Goal: Contribute content

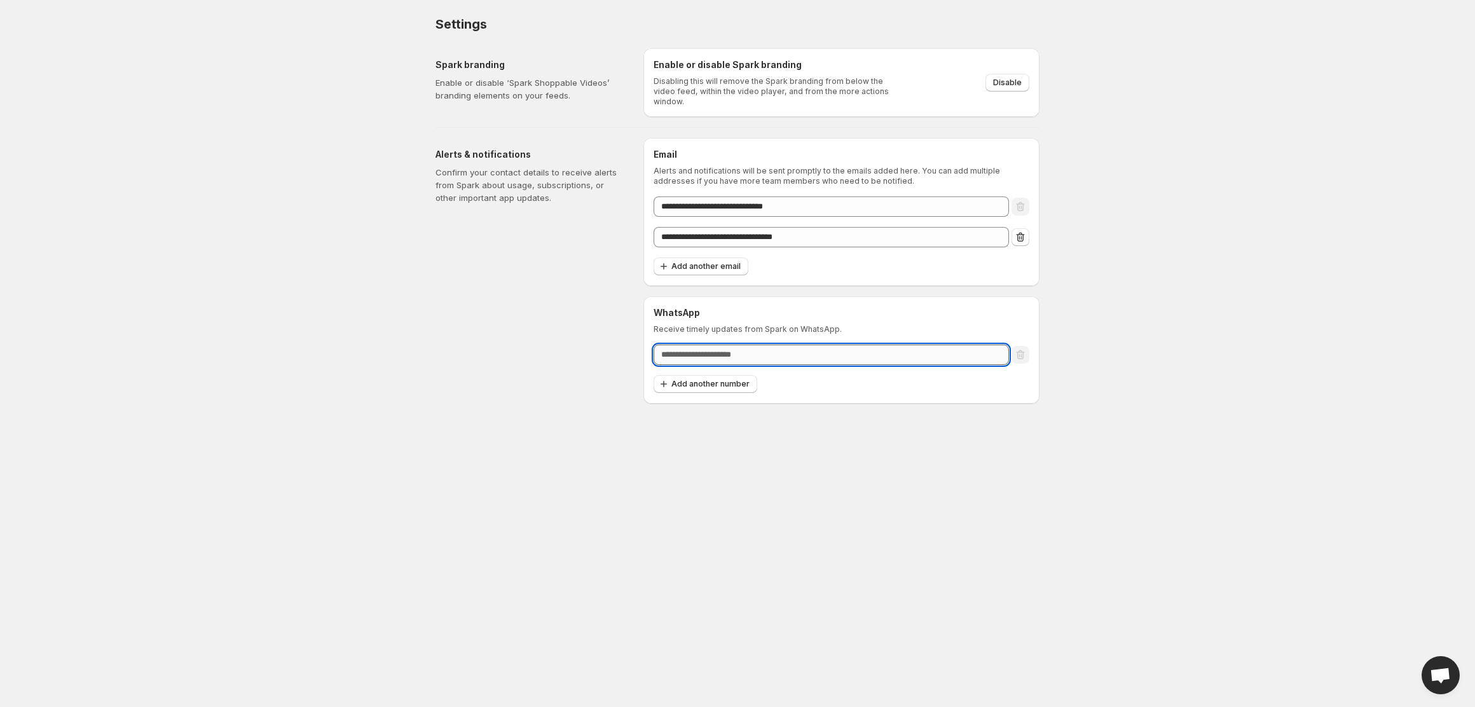
click at [703, 352] on input "text" at bounding box center [831, 355] width 355 height 20
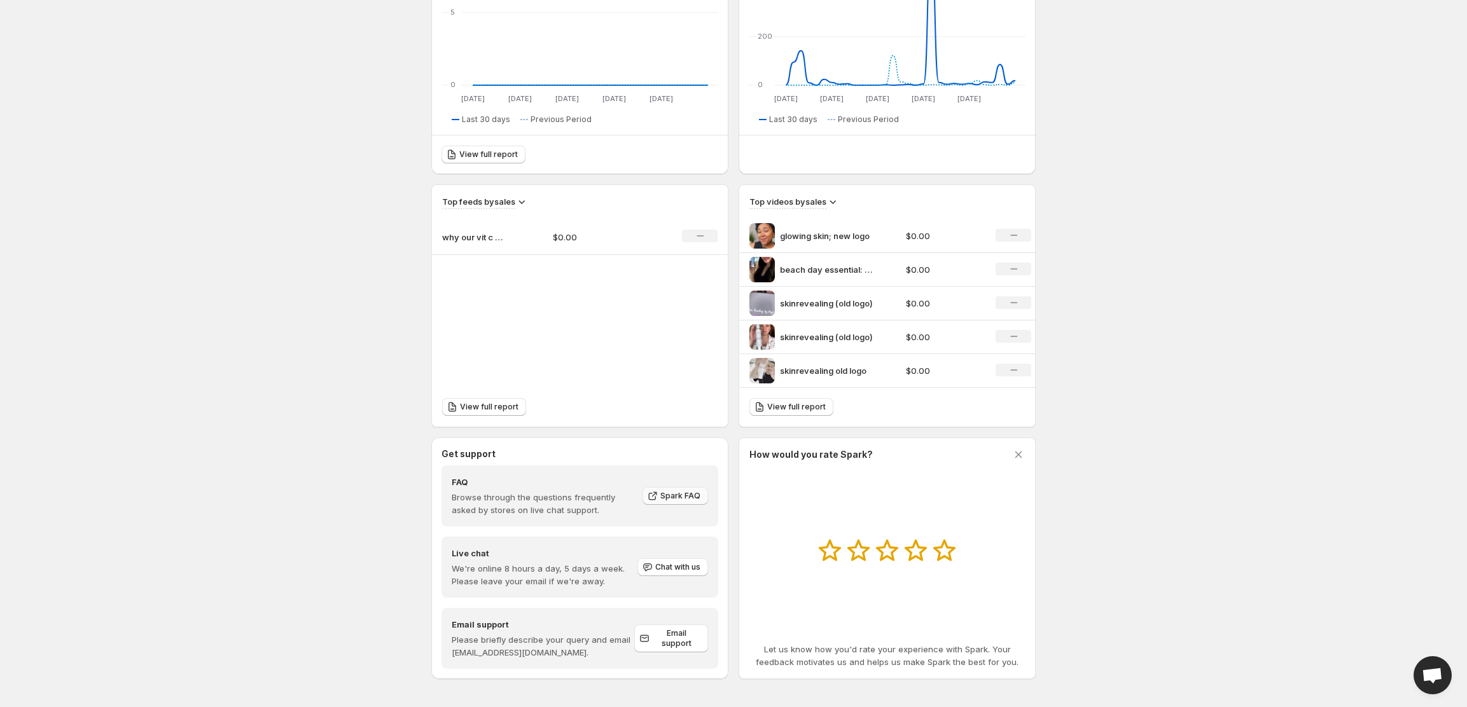
scroll to position [268, 0]
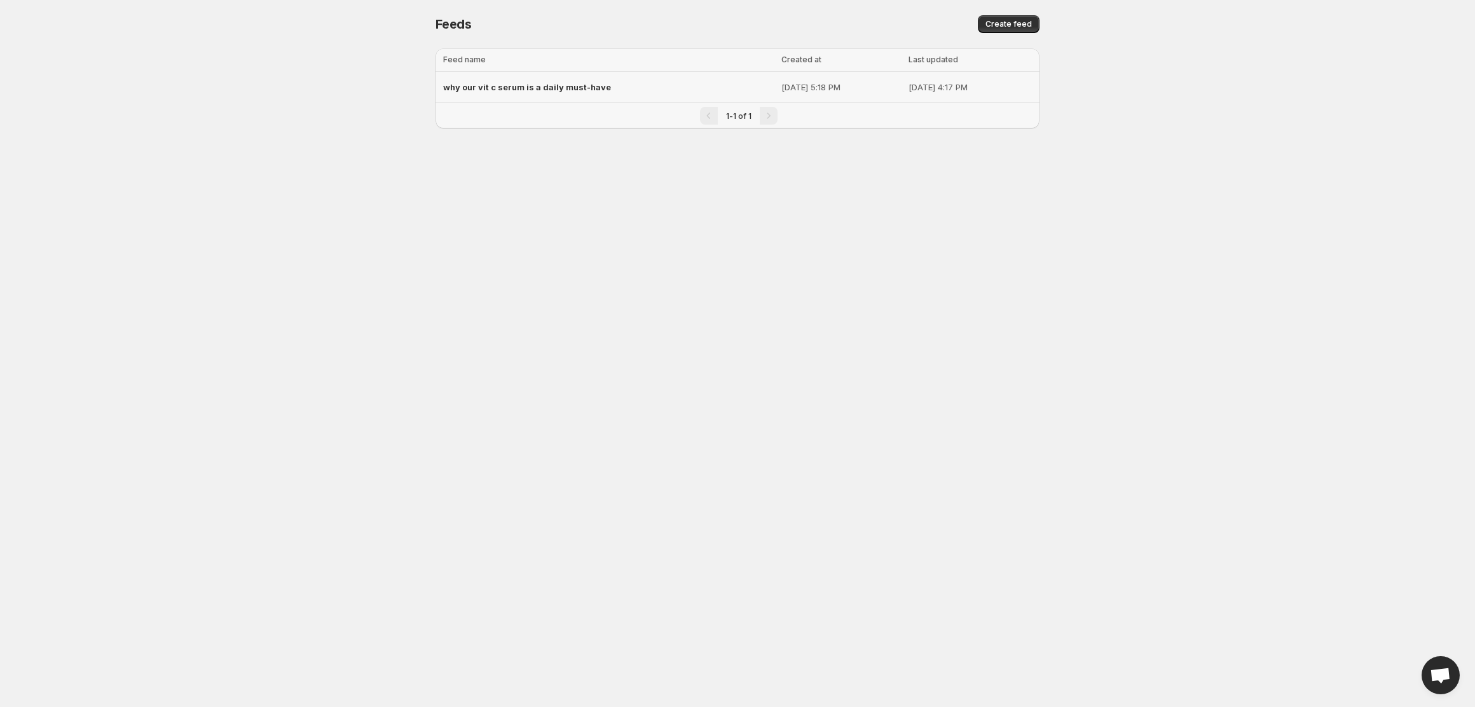
click at [661, 90] on div "why our vit c serum is a daily must-have" at bounding box center [608, 87] width 331 height 23
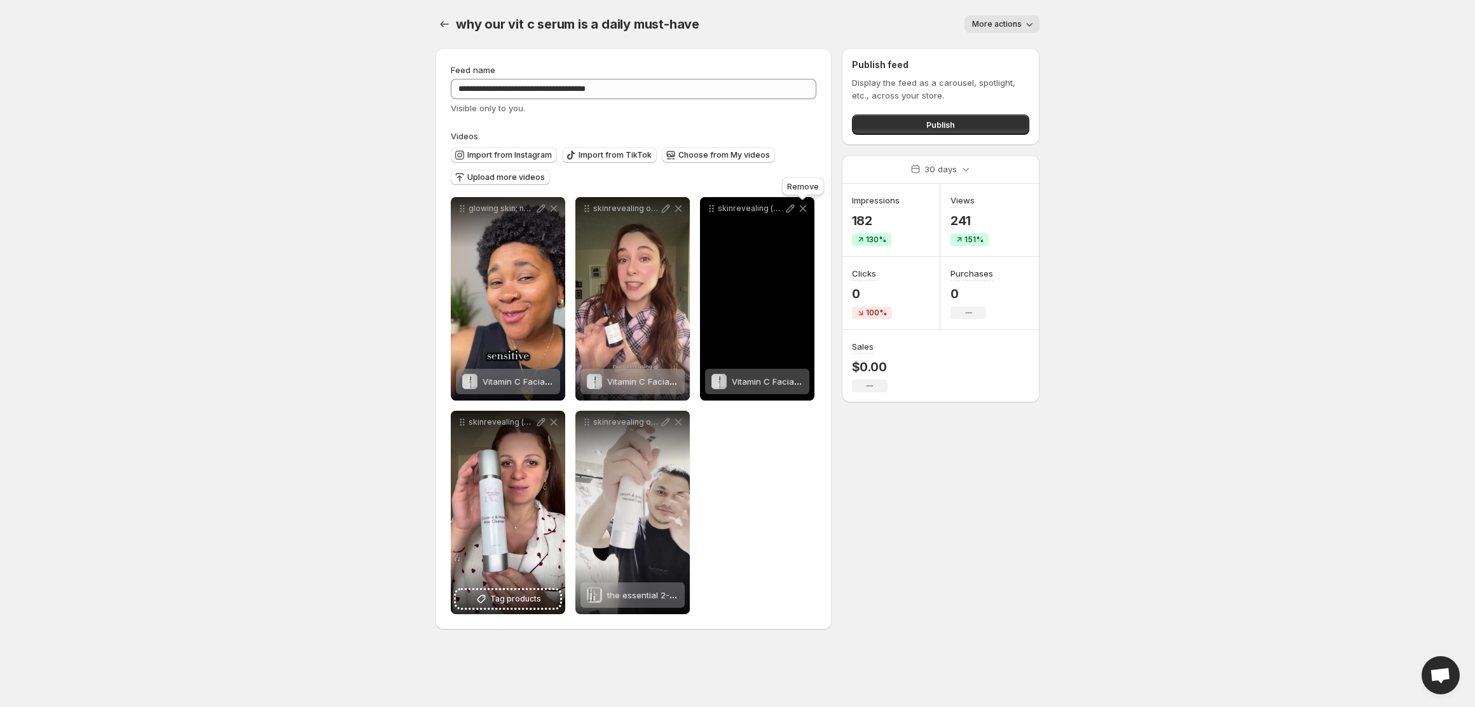
click at [804, 207] on icon at bounding box center [803, 208] width 7 height 7
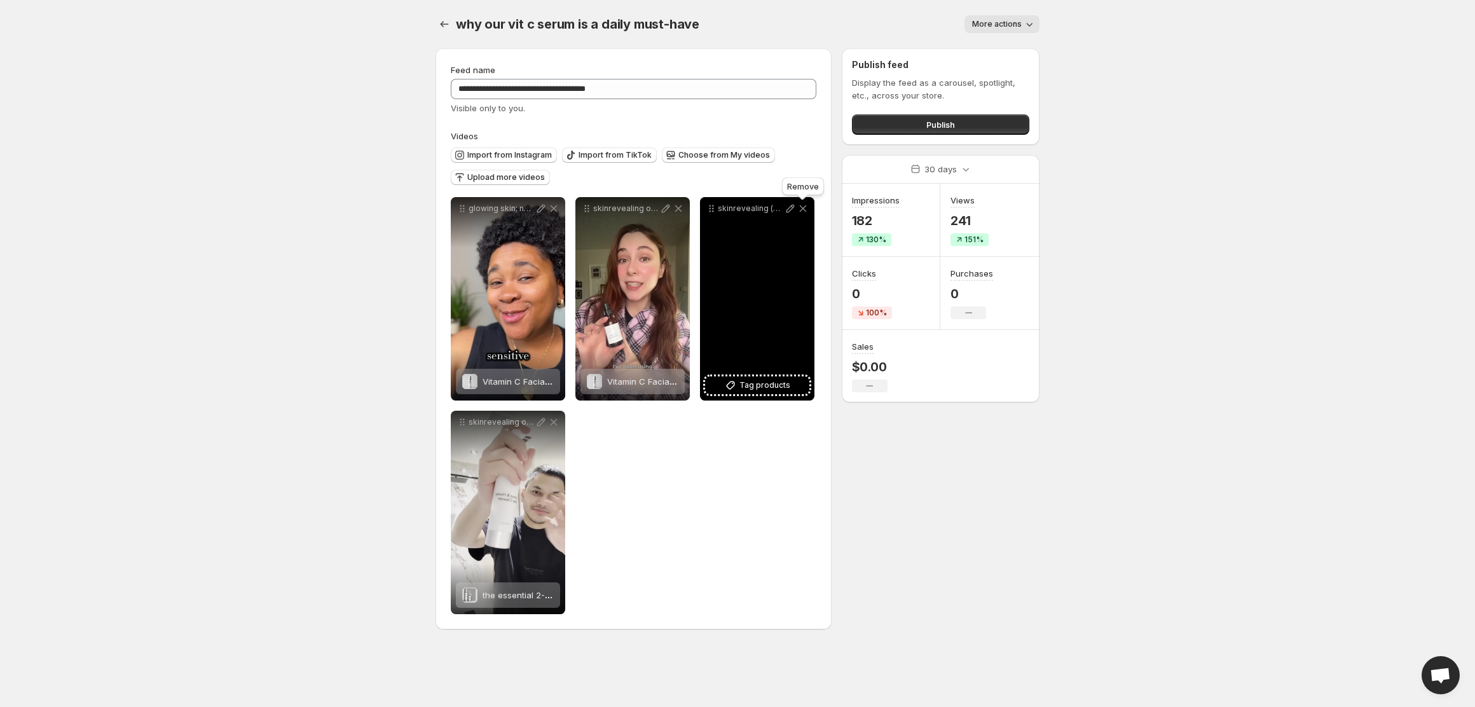
click at [806, 212] on icon at bounding box center [803, 208] width 7 height 7
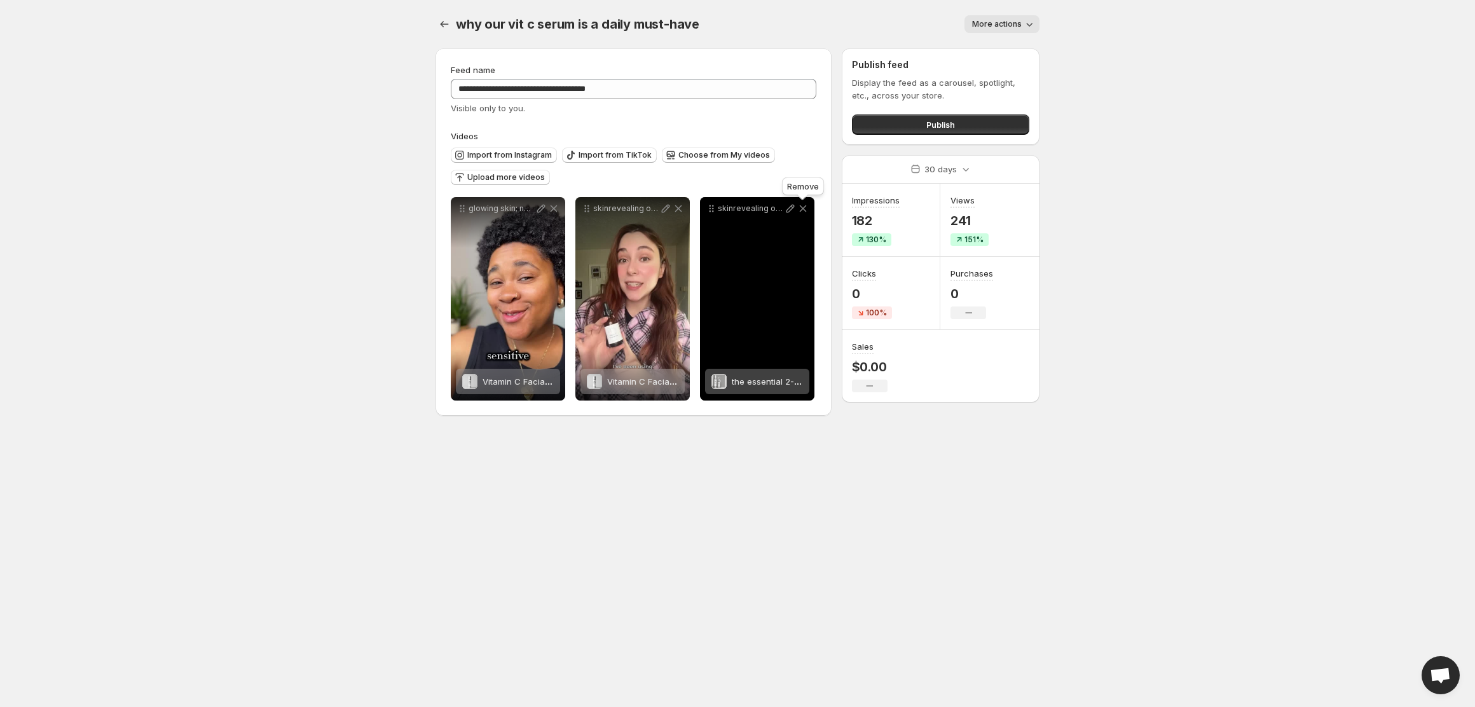
click at [808, 206] on icon at bounding box center [803, 208] width 13 height 13
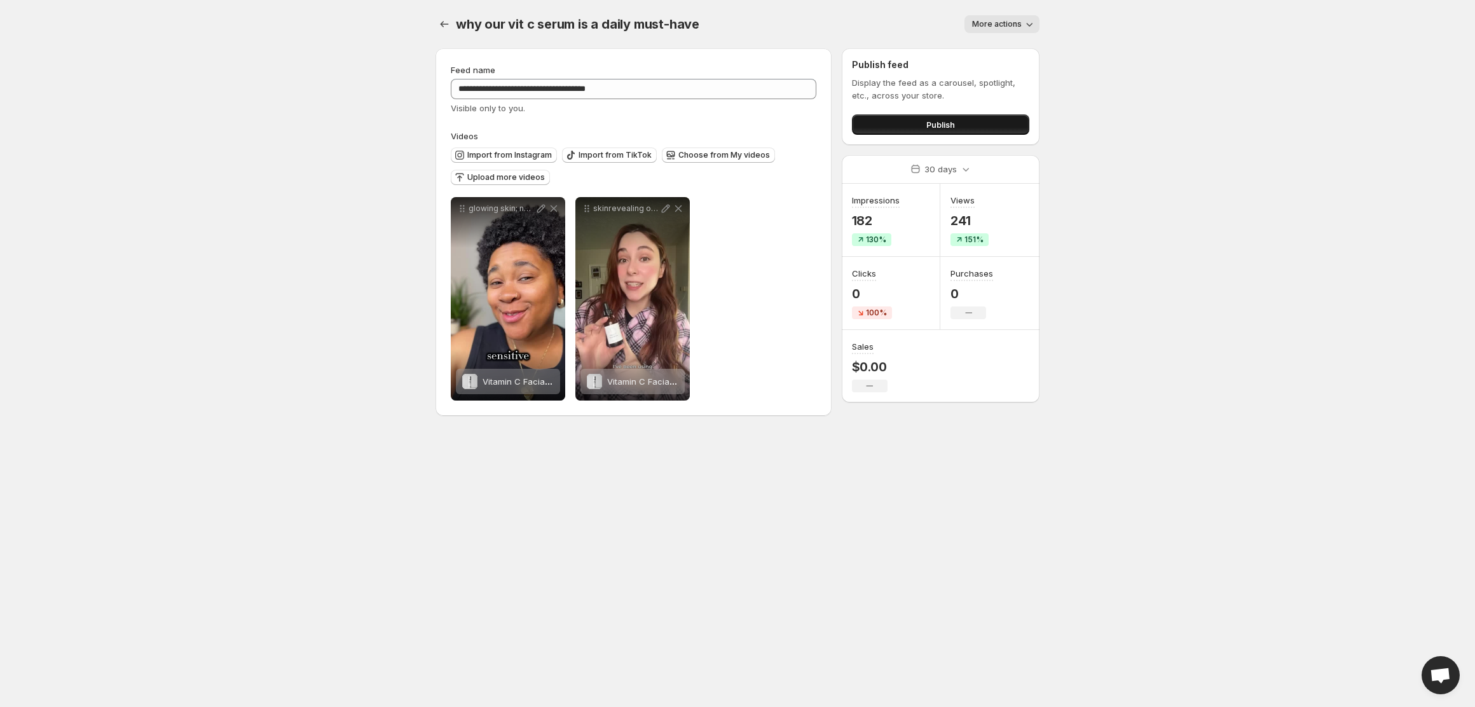
click at [916, 121] on button "Publish" at bounding box center [940, 124] width 177 height 20
click at [998, 26] on span "More actions" at bounding box center [997, 24] width 50 height 10
click at [1209, 64] on body "**********" at bounding box center [737, 353] width 1475 height 707
